Goal: Task Accomplishment & Management: Manage account settings

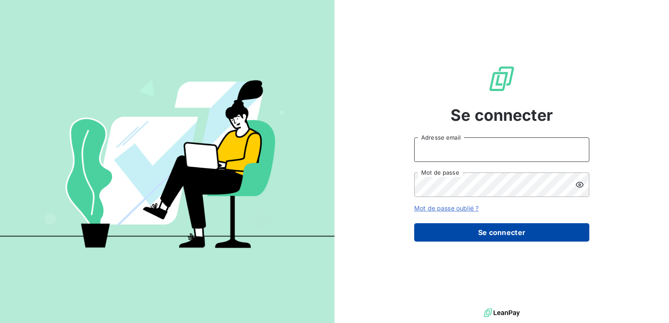
type input "[EMAIL_ADDRESS][DOMAIN_NAME]"
click at [487, 234] on button "Se connecter" at bounding box center [501, 232] width 175 height 18
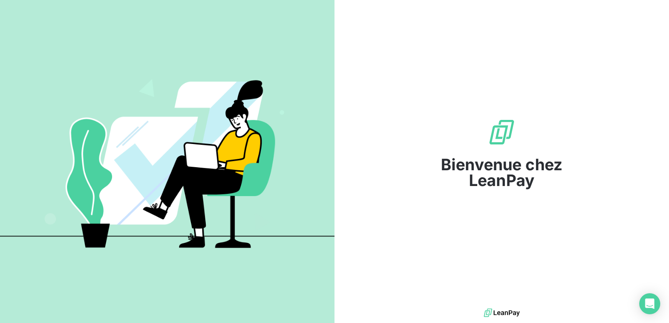
click at [492, 140] on img at bounding box center [502, 132] width 28 height 28
click at [494, 177] on span "Bienvenue chez LeanPay" at bounding box center [501, 173] width 175 height 32
click at [236, 171] on img at bounding box center [167, 162] width 335 height 210
drag, startPoint x: 236, startPoint y: 171, endPoint x: 338, endPoint y: 190, distance: 103.9
click at [236, 171] on img at bounding box center [167, 162] width 335 height 210
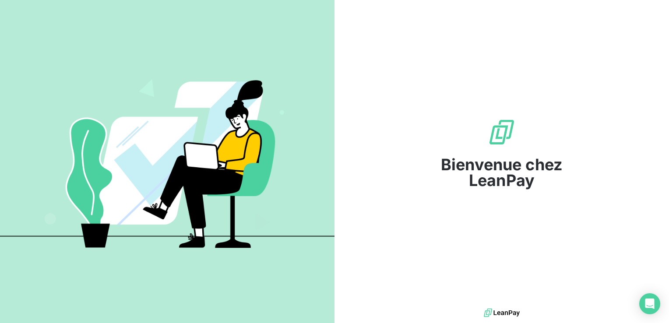
click at [494, 180] on span "Bienvenue chez LeanPay" at bounding box center [501, 173] width 175 height 32
drag, startPoint x: 494, startPoint y: 180, endPoint x: 470, endPoint y: 110, distance: 74.3
click at [456, 116] on div "Bienvenue chez LeanPay" at bounding box center [501, 153] width 175 height 307
